Goal: Task Accomplishment & Management: Manage account settings

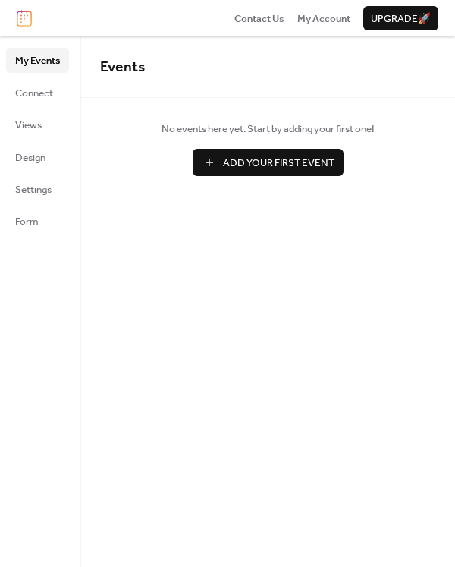
click at [315, 24] on span "My Account" at bounding box center [323, 18] width 53 height 15
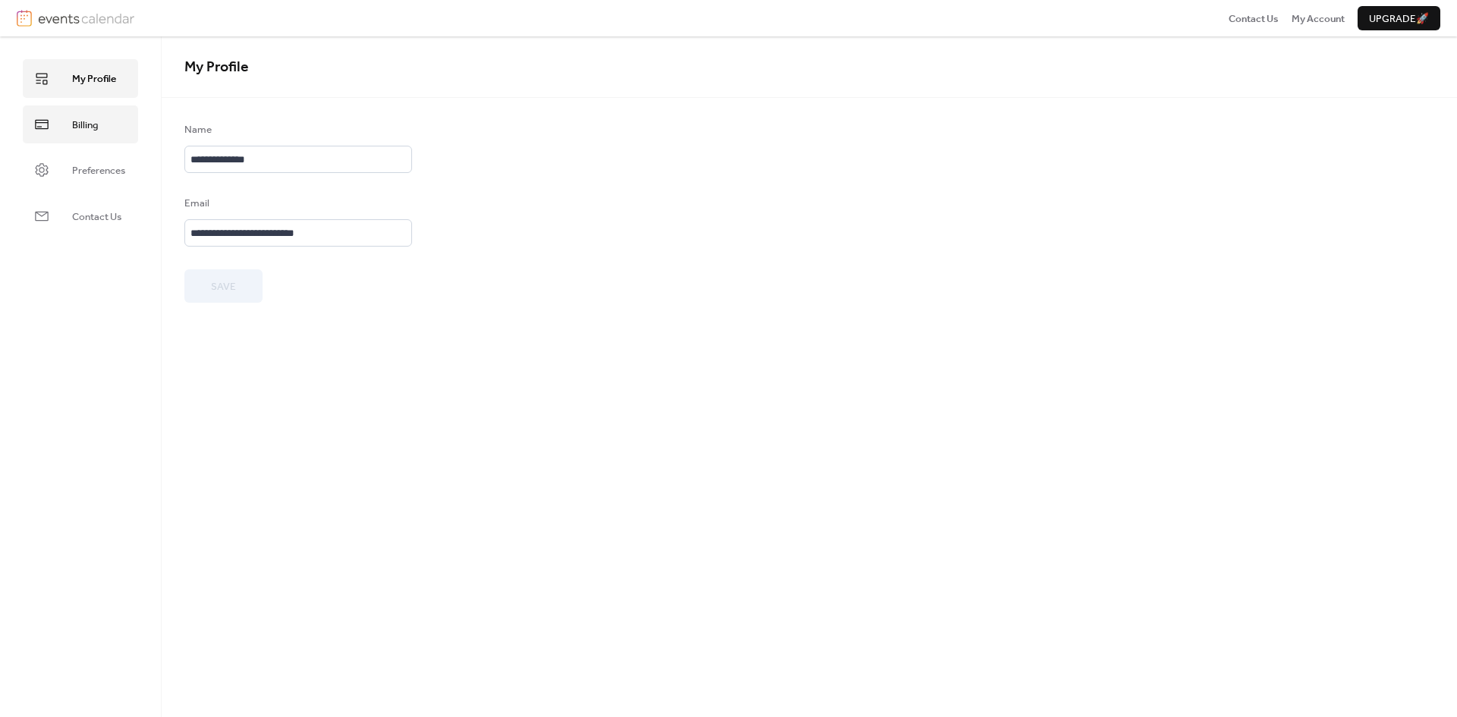
click at [62, 127] on link "Billing" at bounding box center [80, 124] width 115 height 38
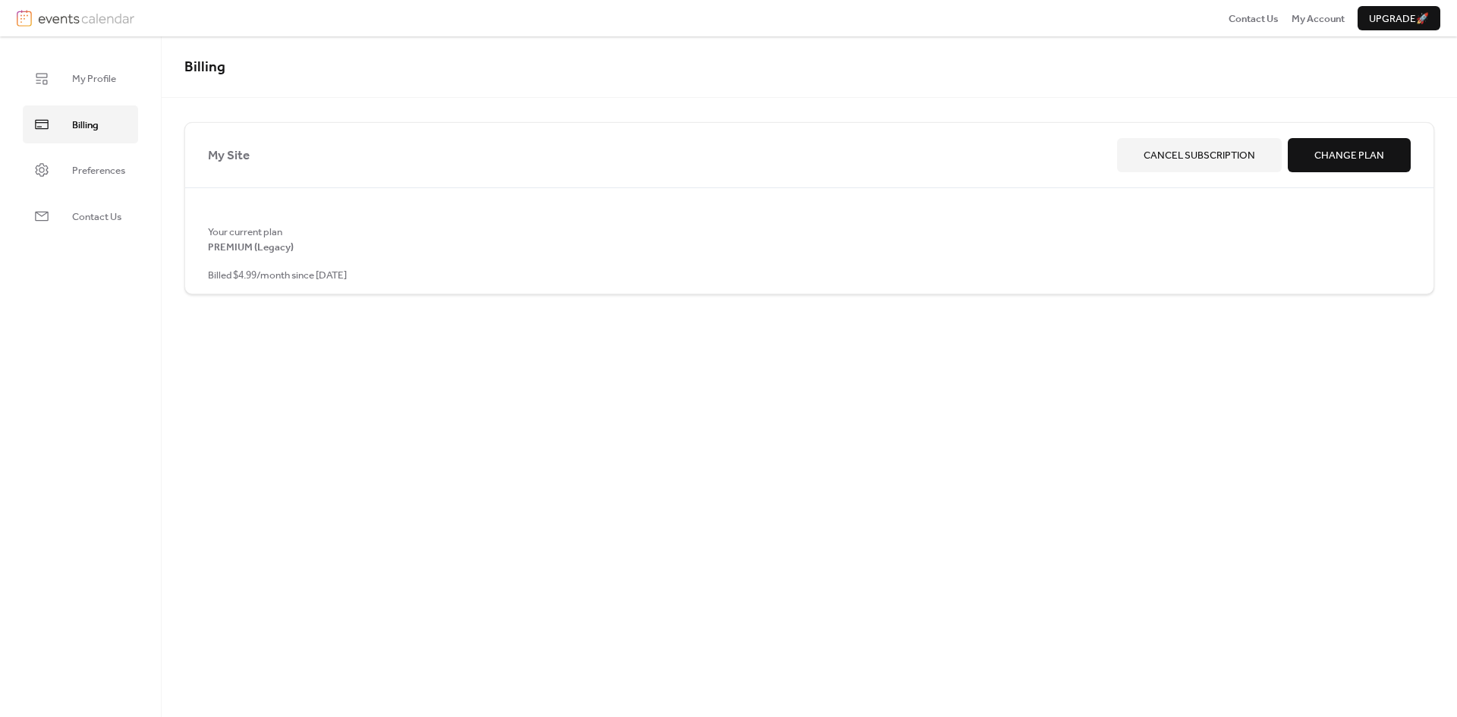
click at [1187, 131] on div "My Site Cancel Subscription Change Plan" at bounding box center [809, 155] width 1249 height 64
click at [1183, 159] on span "Cancel Subscription" at bounding box center [1199, 155] width 112 height 15
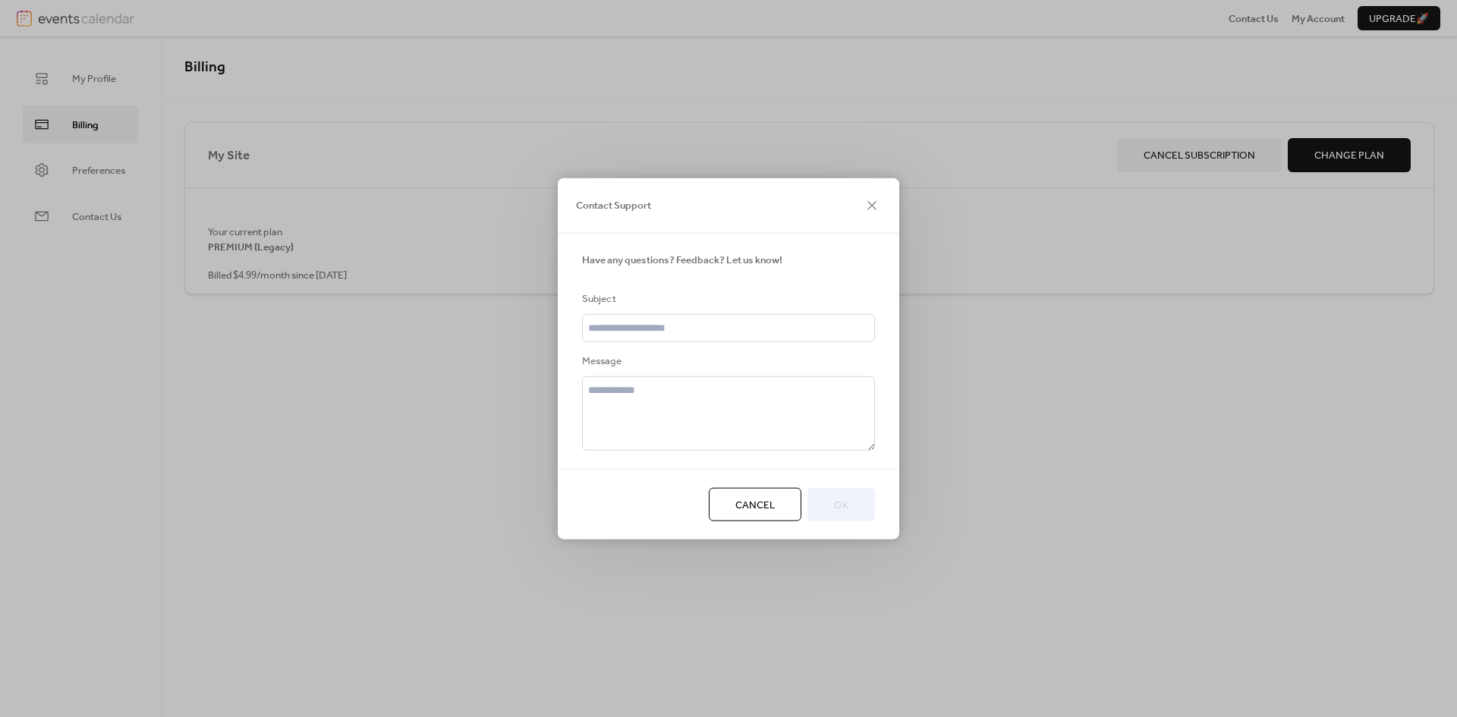
click at [770, 522] on div "Cancel OK" at bounding box center [728, 503] width 341 height 71
click at [774, 501] on span "Cancel" at bounding box center [754, 504] width 39 height 15
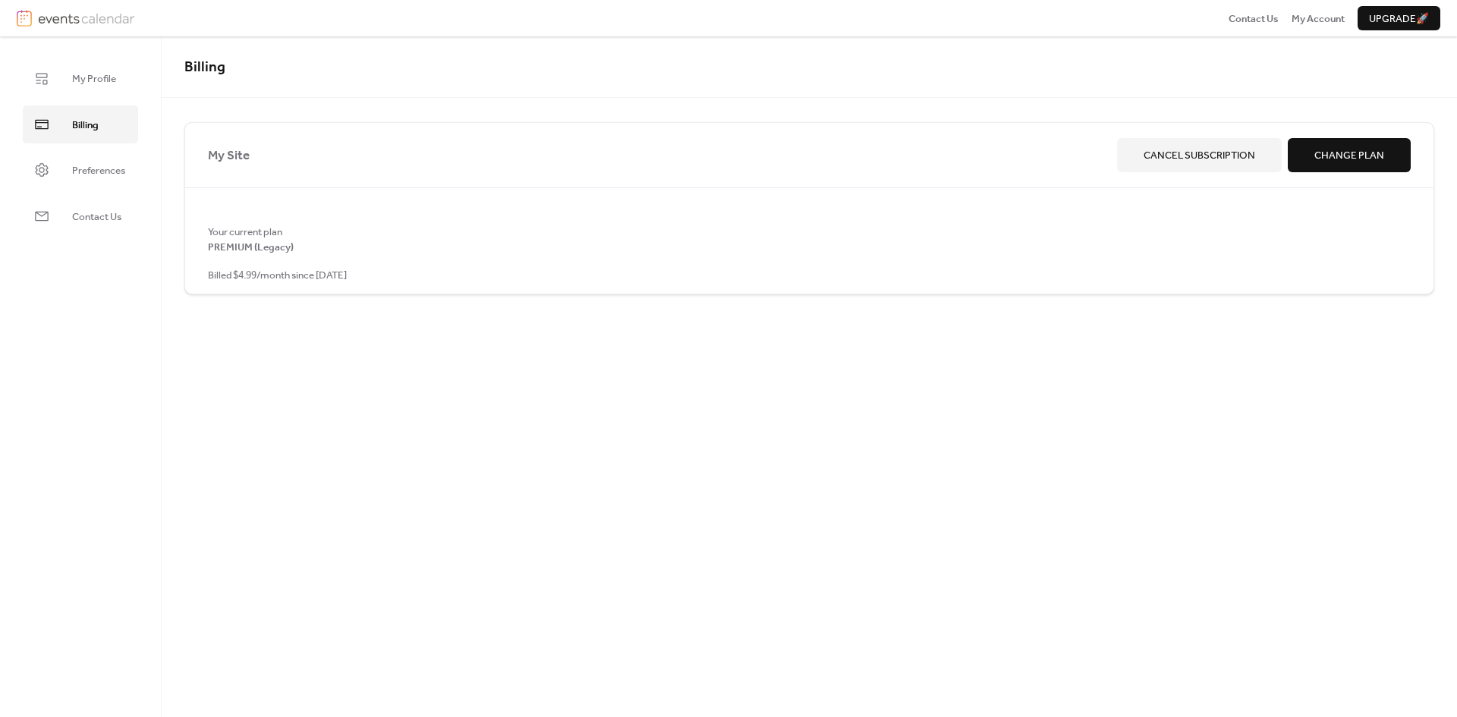
click at [1204, 152] on span "Cancel Subscription" at bounding box center [1199, 155] width 112 height 15
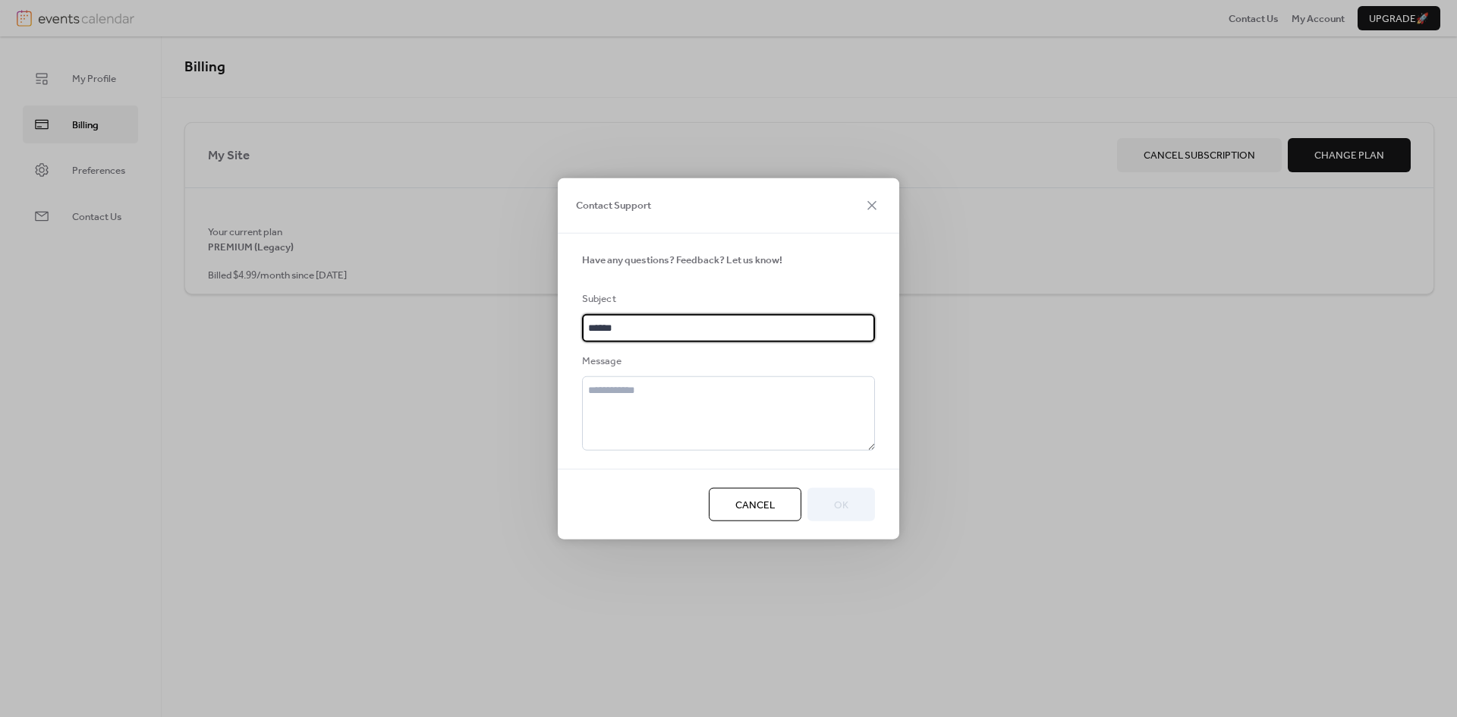
type input "******"
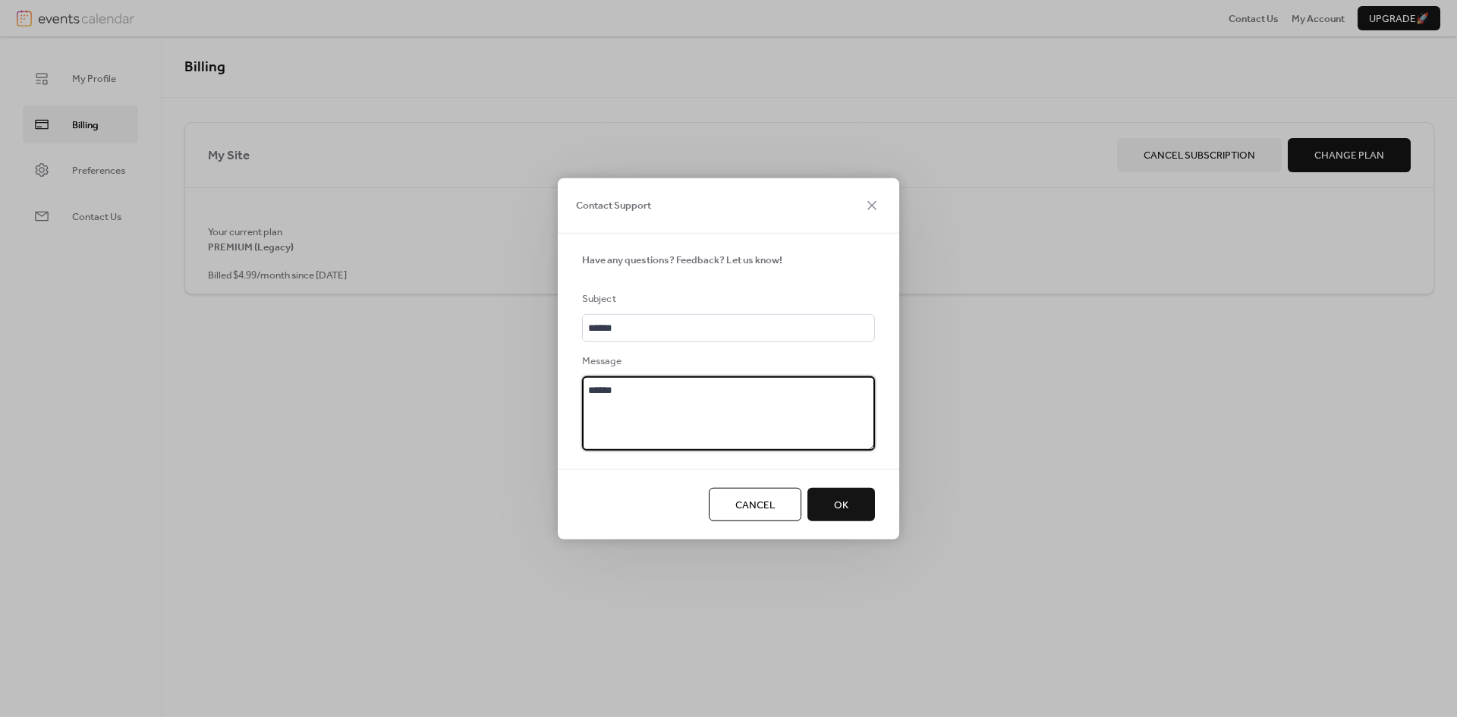
type textarea "******"
click at [848, 508] on span "OK" at bounding box center [841, 504] width 14 height 15
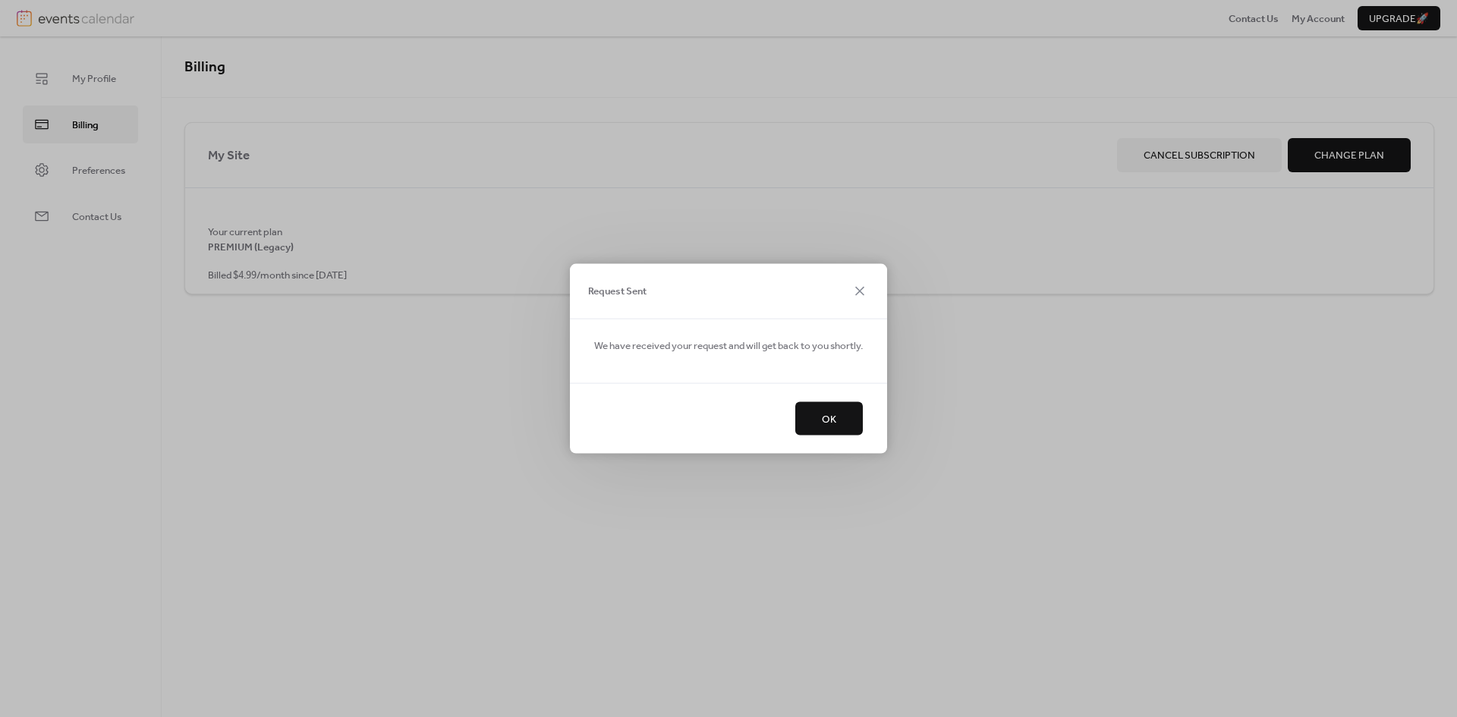
click at [835, 412] on span "OK" at bounding box center [829, 419] width 14 height 15
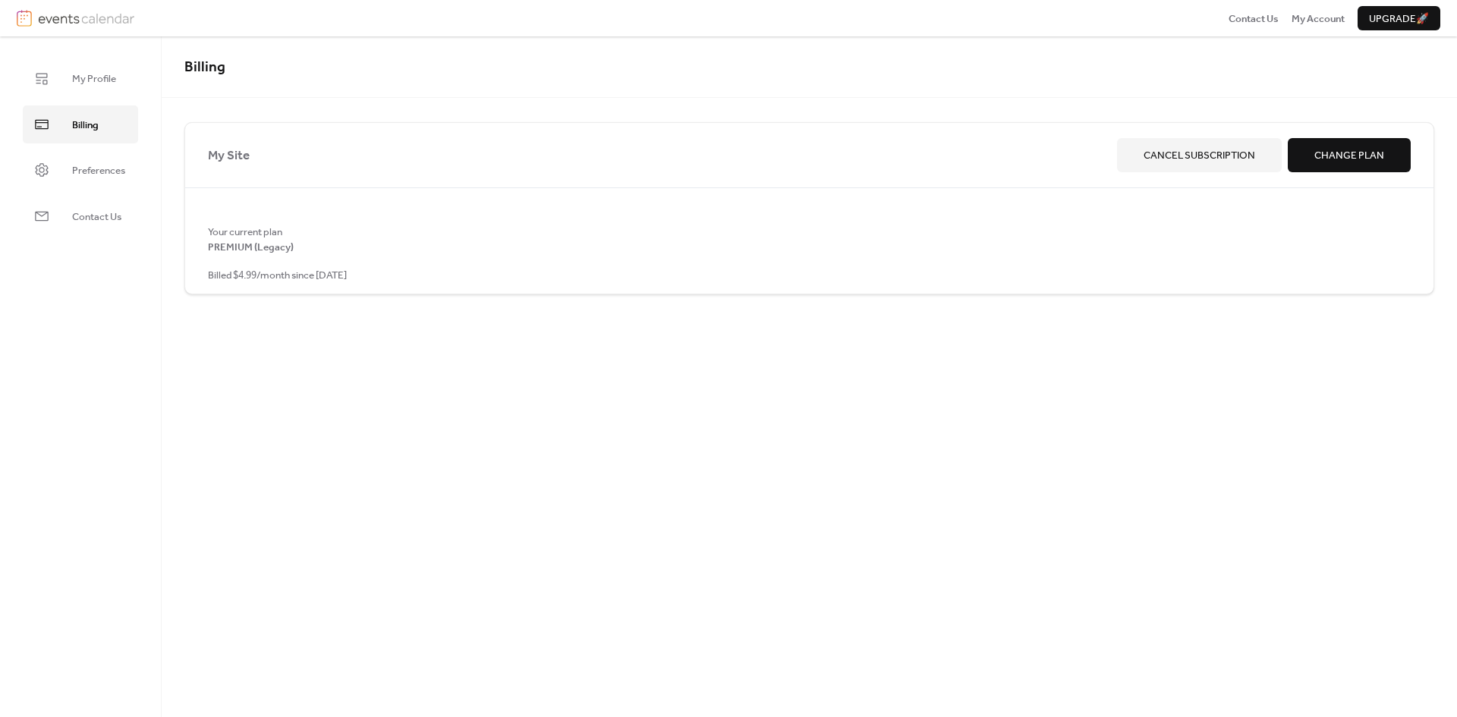
click at [1208, 155] on span "Cancel Subscription" at bounding box center [1199, 155] width 112 height 15
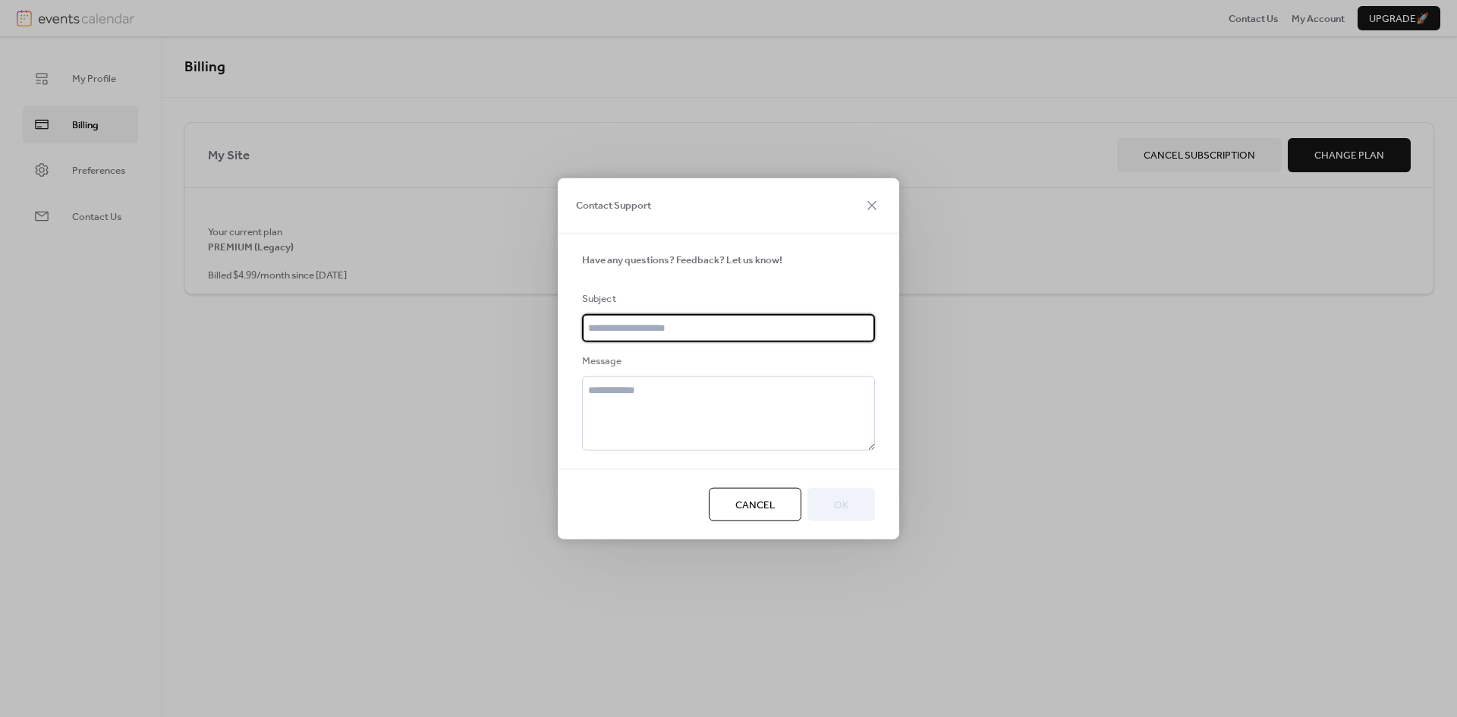
click at [775, 505] on button "Cancel" at bounding box center [755, 503] width 93 height 33
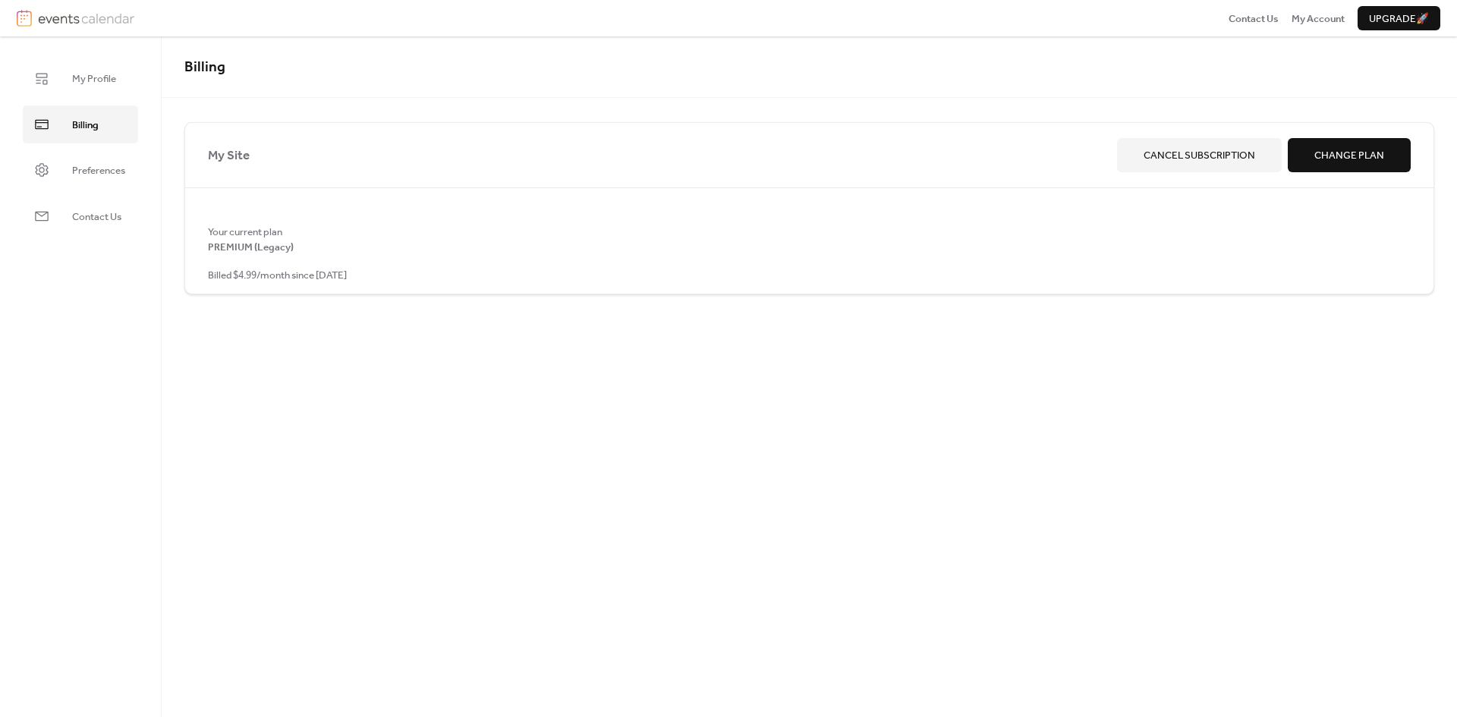
click at [1367, 151] on span "Change Plan" at bounding box center [1349, 155] width 70 height 15
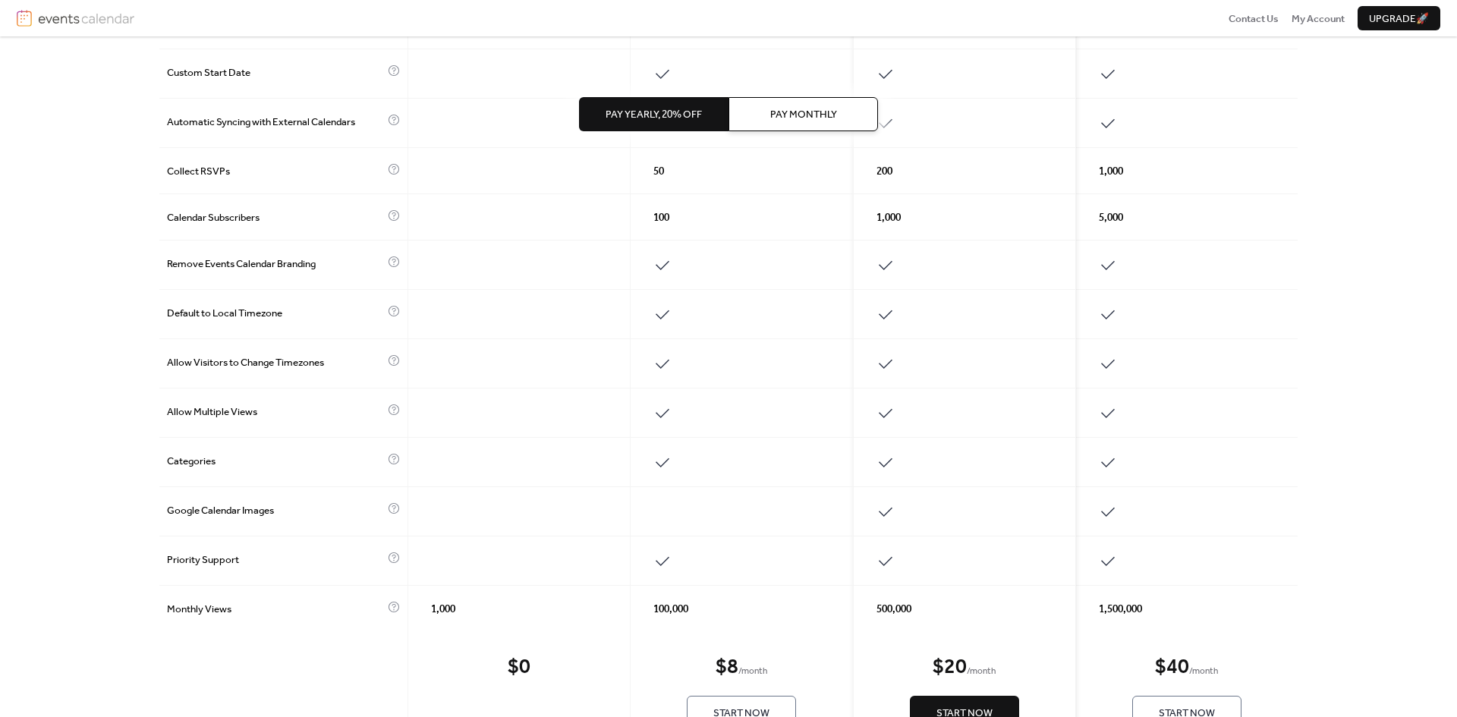
scroll to position [520, 0]
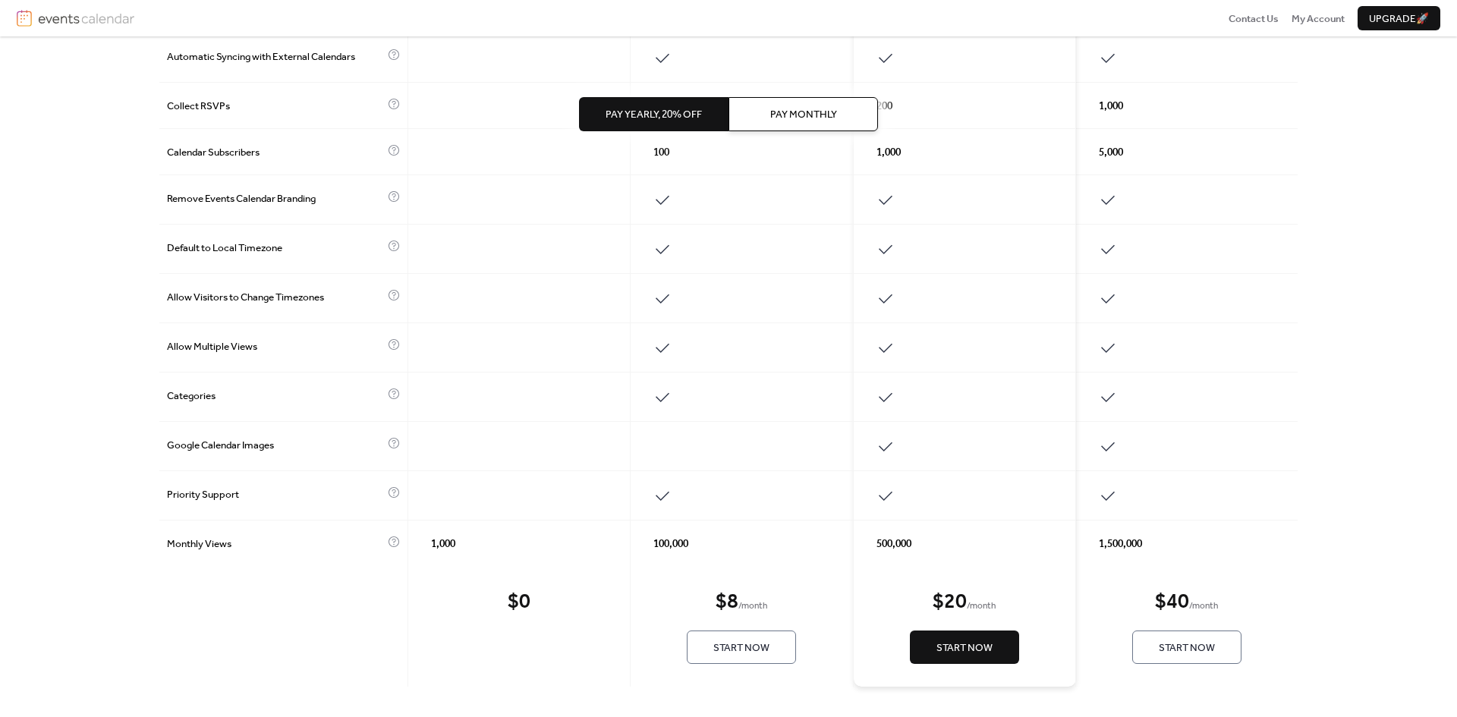
click at [529, 612] on div "$ 0 Start Now" at bounding box center [519, 627] width 222 height 120
click at [527, 612] on div "$ 0" at bounding box center [519, 603] width 23 height 26
click at [527, 638] on div "$ 0 Start Now" at bounding box center [519, 627] width 222 height 120
click at [528, 639] on div "$ 0 Start Now" at bounding box center [519, 627] width 222 height 120
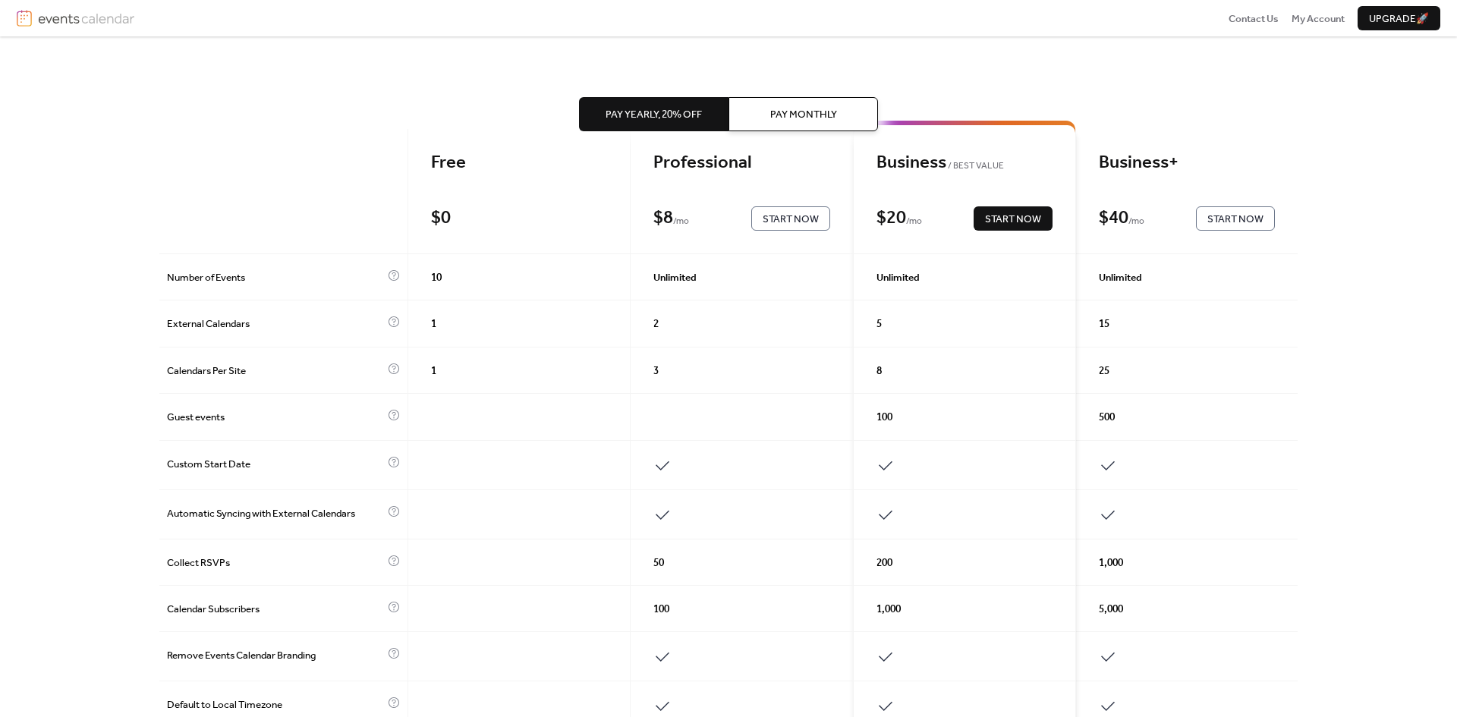
scroll to position [0, 0]
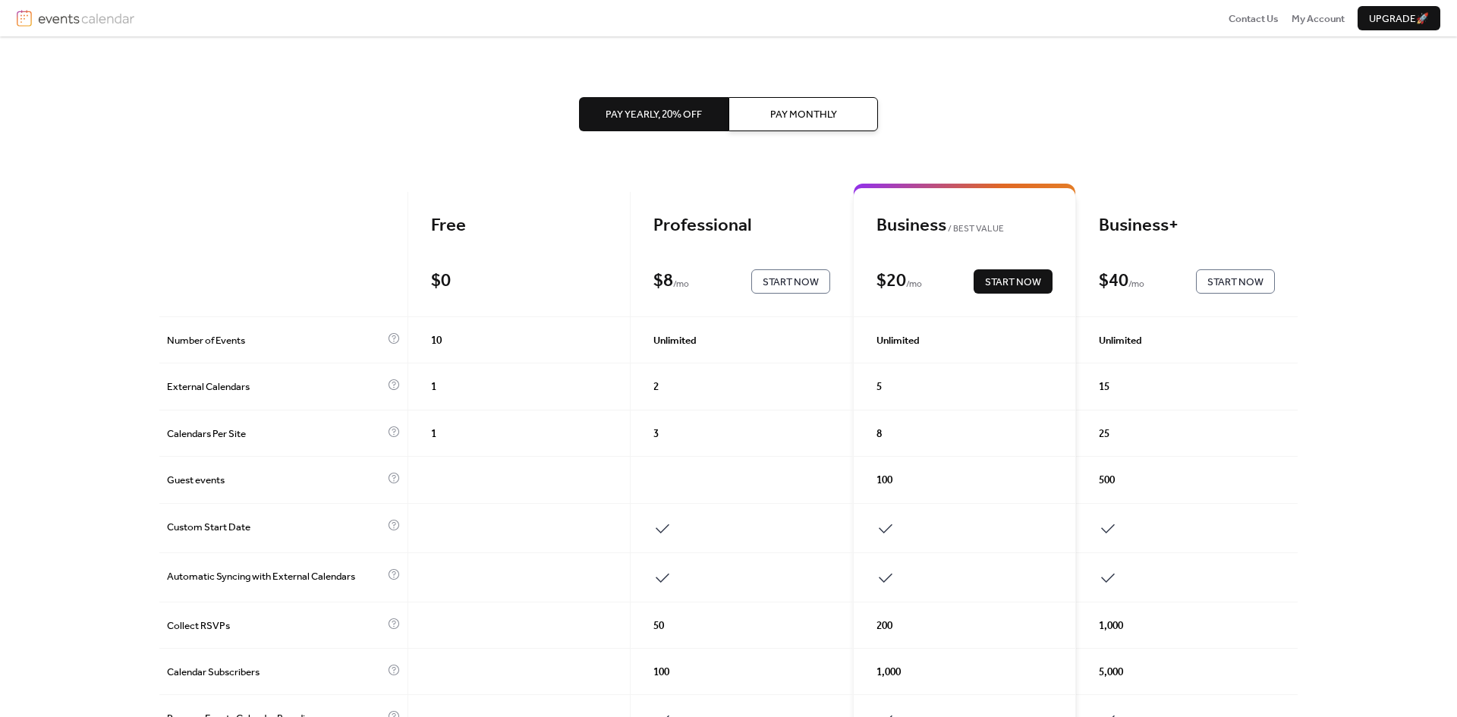
click at [382, 250] on div at bounding box center [283, 254] width 249 height 125
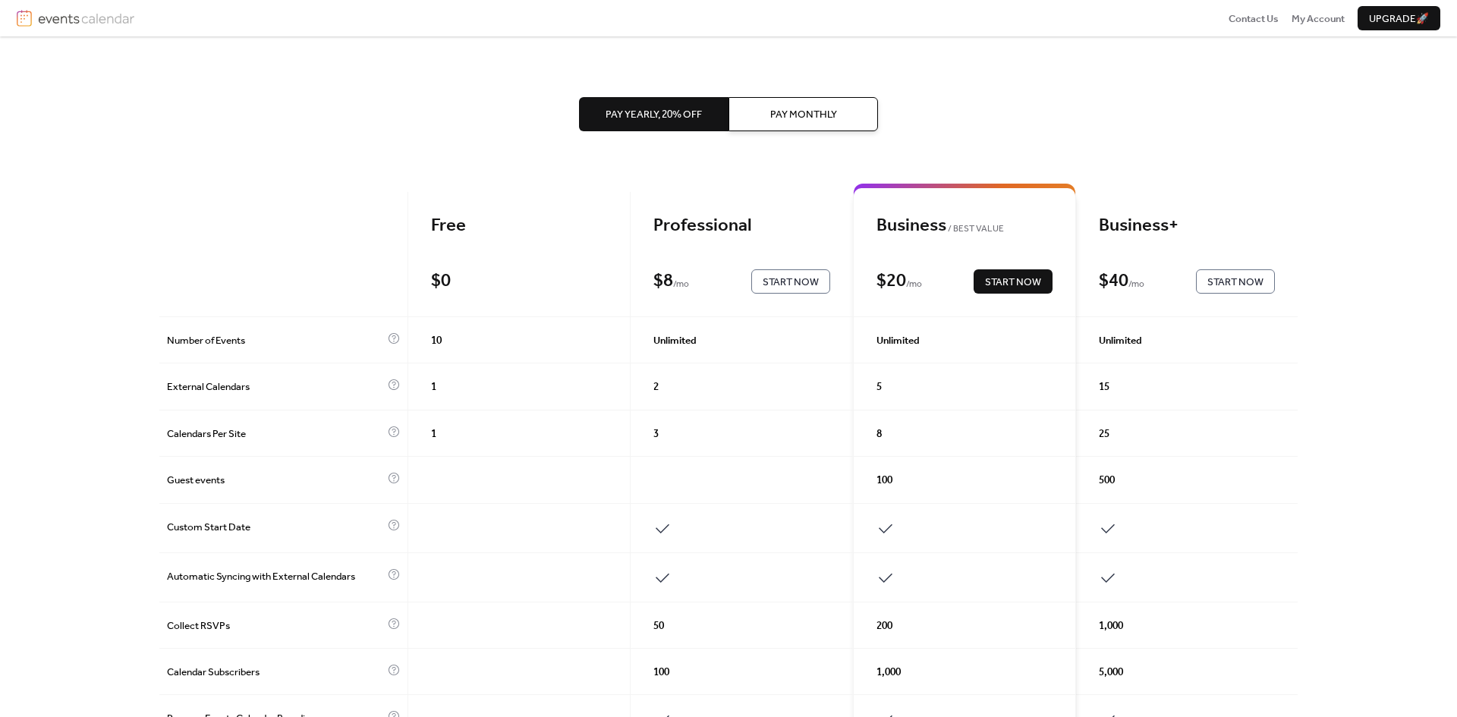
click at [382, 253] on div at bounding box center [283, 254] width 249 height 125
click at [394, 241] on div at bounding box center [283, 254] width 249 height 125
click at [442, 237] on div "Free" at bounding box center [519, 226] width 176 height 23
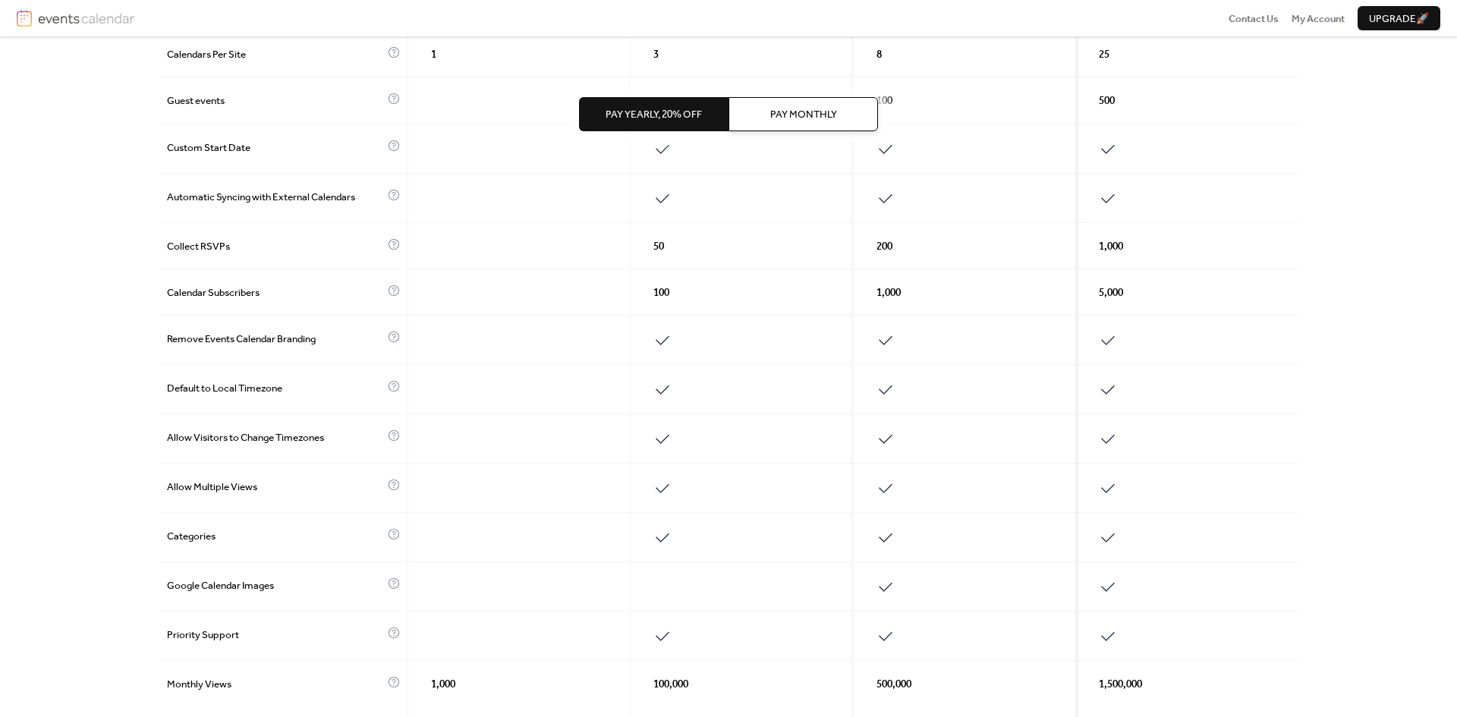
scroll to position [520, 0]
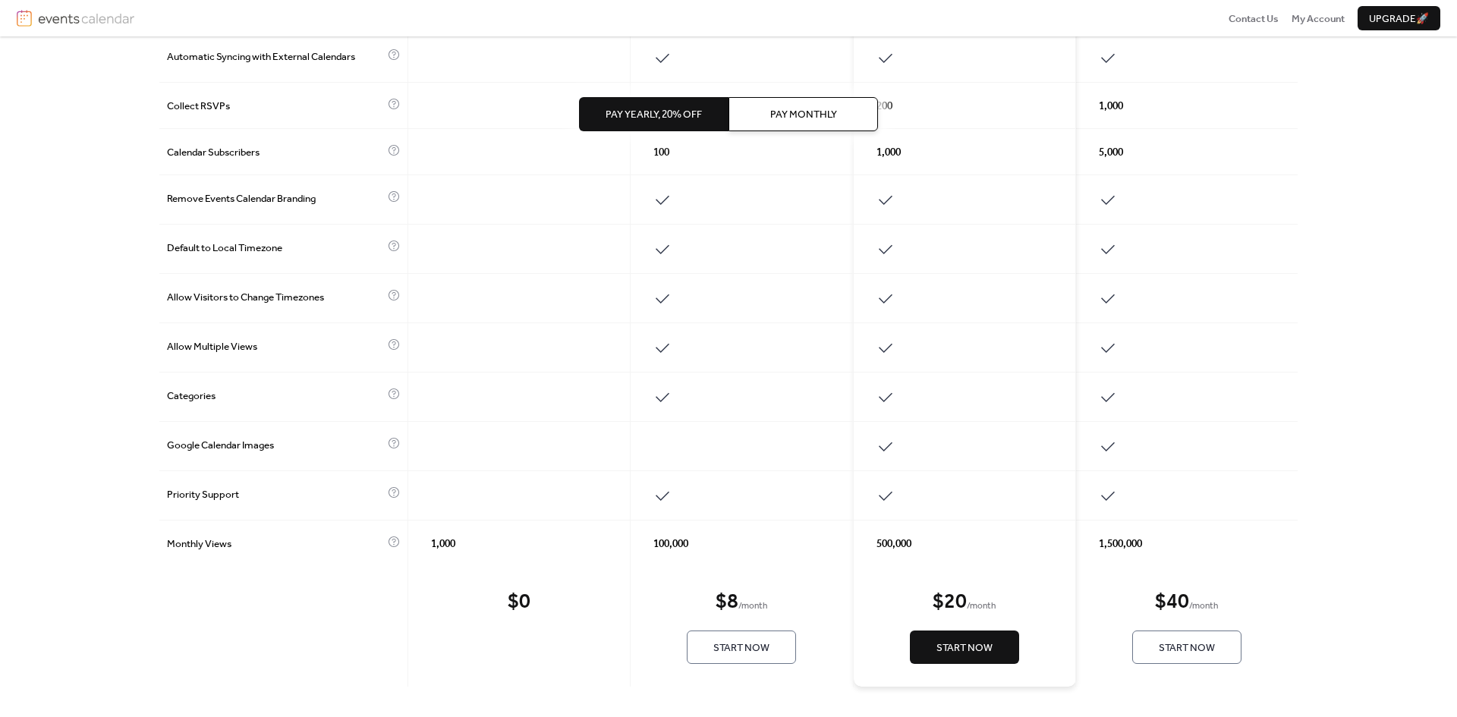
click at [438, 568] on div "$ 0 Start Now" at bounding box center [519, 627] width 222 height 120
click at [544, 603] on div "$ 0 Start Now" at bounding box center [519, 627] width 222 height 120
click at [515, 652] on div "$ 0 Start Now" at bounding box center [519, 627] width 222 height 120
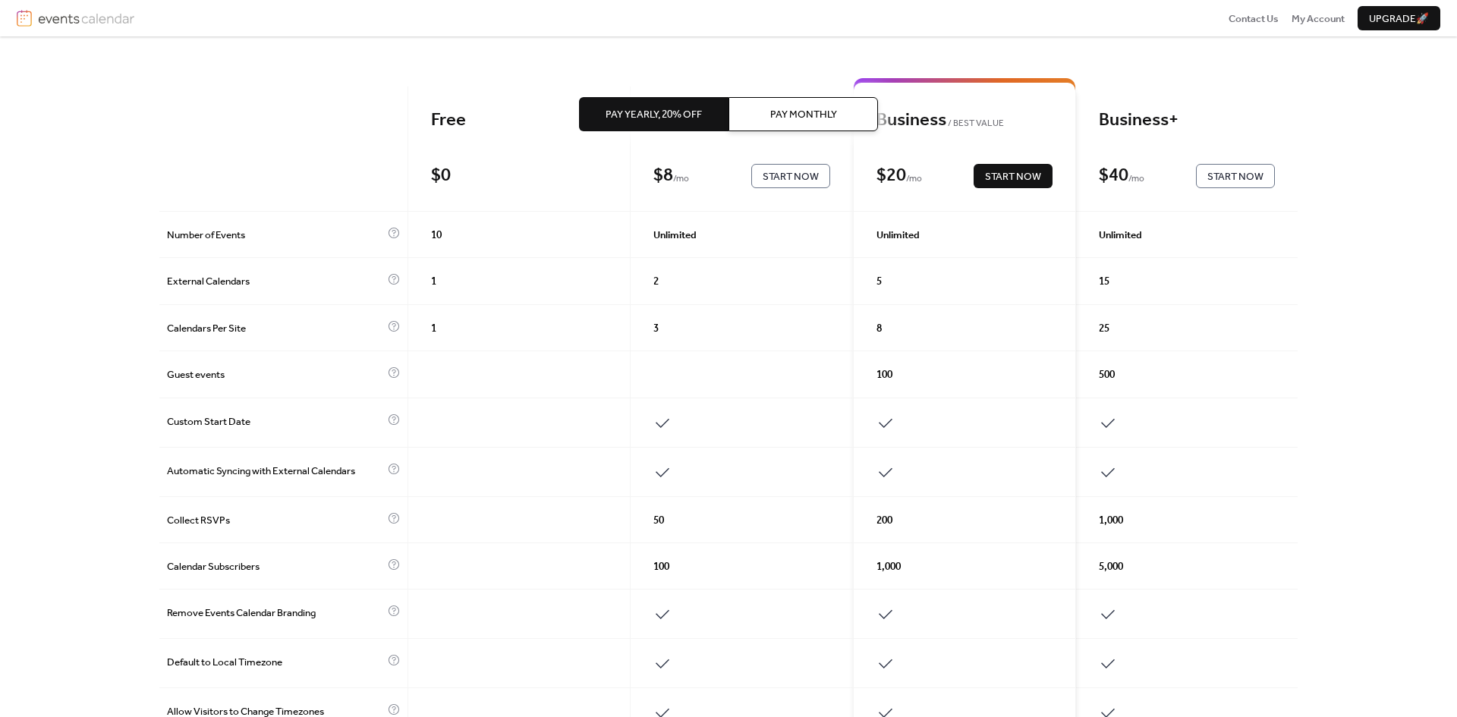
scroll to position [0, 0]
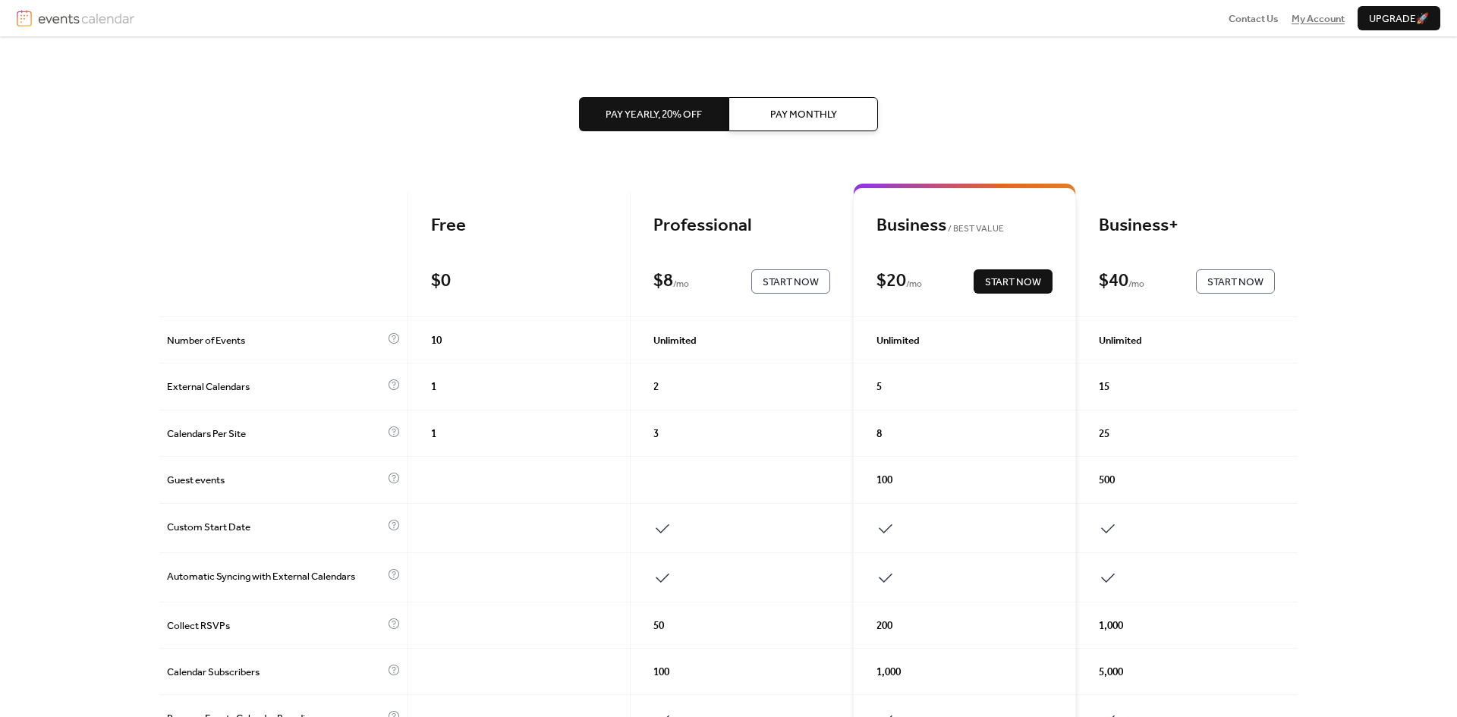
click at [1305, 19] on span "My Account" at bounding box center [1317, 18] width 53 height 15
